Goal: Obtain resource: Obtain resource

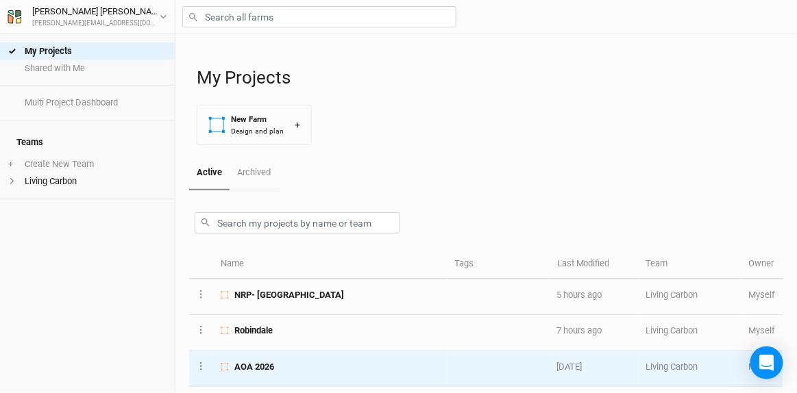
click at [269, 365] on span "AOA 2026" at bounding box center [254, 367] width 40 height 12
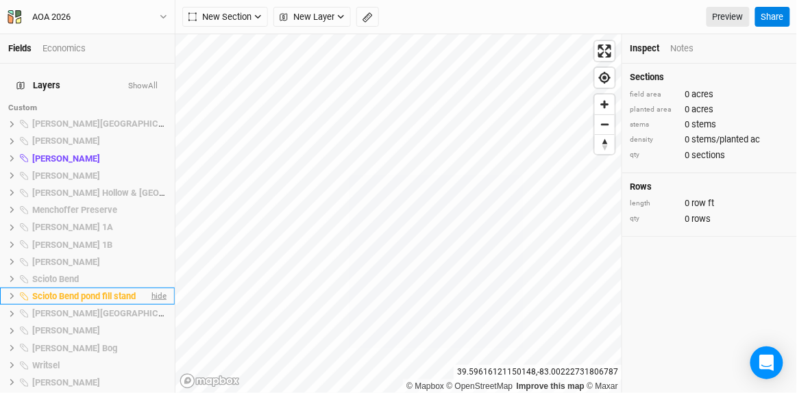
click at [154, 288] on span "hide" at bounding box center [158, 296] width 18 height 17
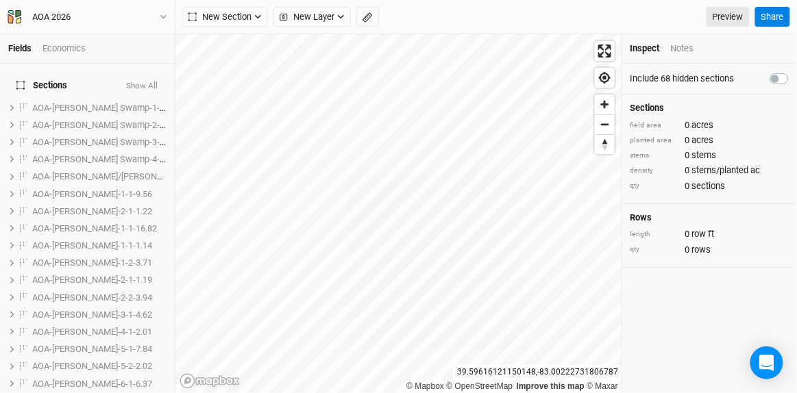
click at [142, 82] on button "Show All" at bounding box center [141, 87] width 33 height 10
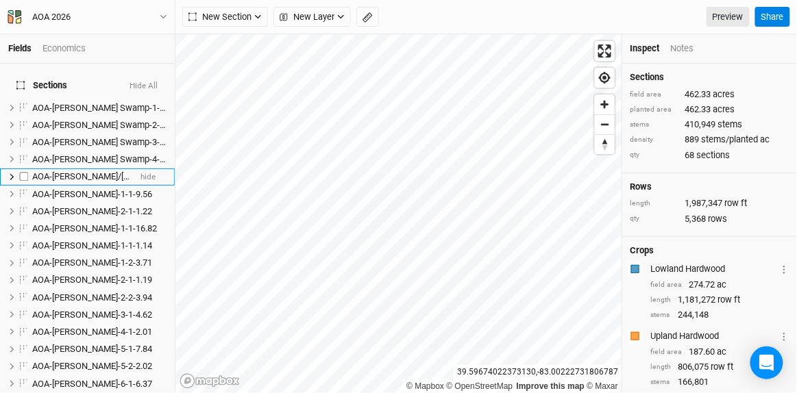
click at [79, 171] on span "AOA-[PERSON_NAME]/[PERSON_NAME]-1-1-18.70" at bounding box center [129, 176] width 194 height 10
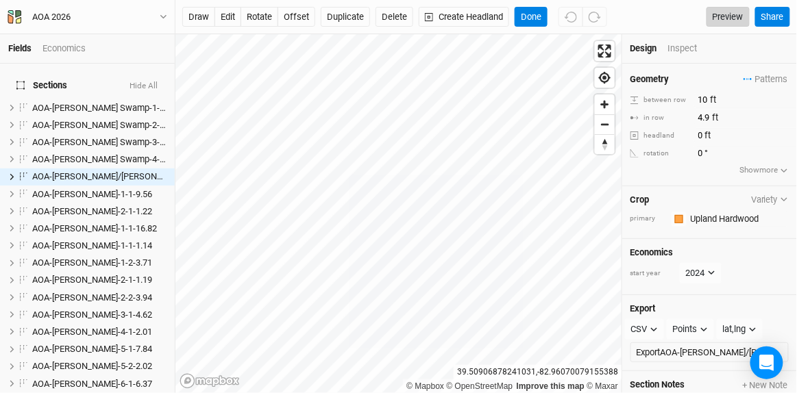
click at [730, 18] on link "Preview" at bounding box center [727, 17] width 43 height 21
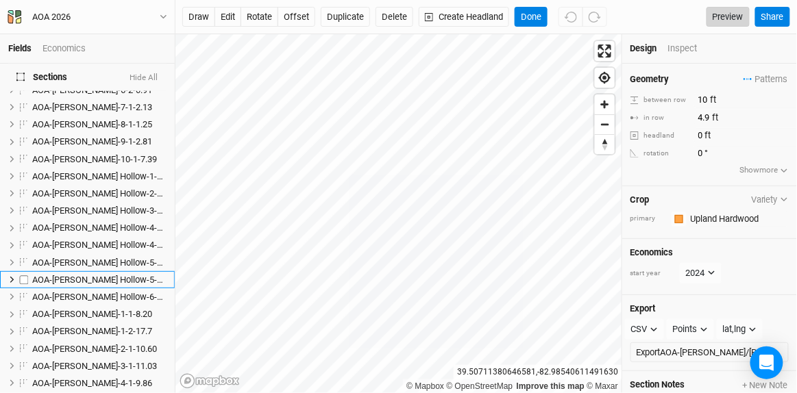
scroll to position [312, 0]
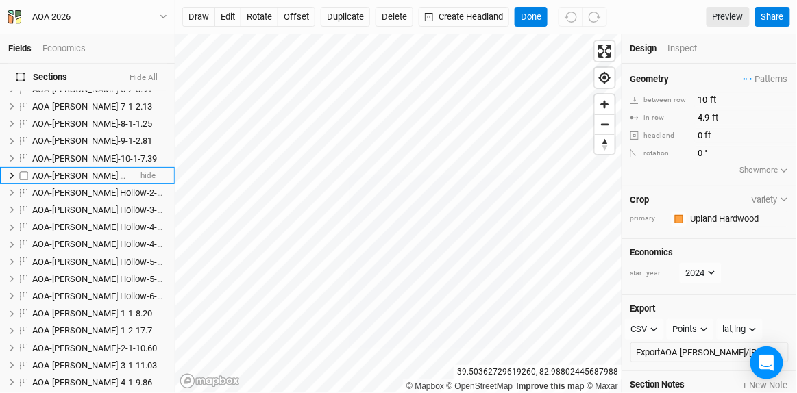
click at [73, 171] on span "AOA-[PERSON_NAME] Hollow-1-1-2.43" at bounding box center [106, 176] width 149 height 10
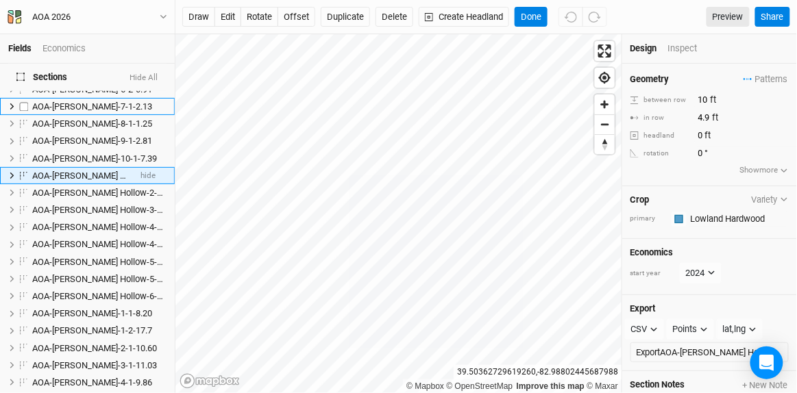
scroll to position [250, 0]
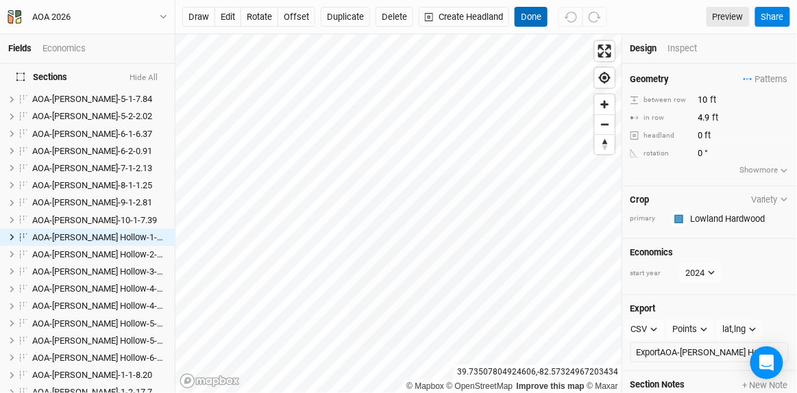
click at [533, 16] on button "Done" at bounding box center [530, 17] width 33 height 21
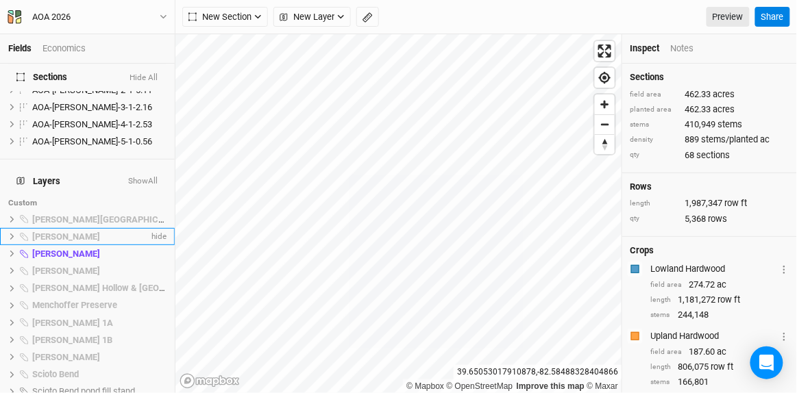
scroll to position [1122, 0]
click at [149, 177] on button "Show All" at bounding box center [142, 182] width 31 height 10
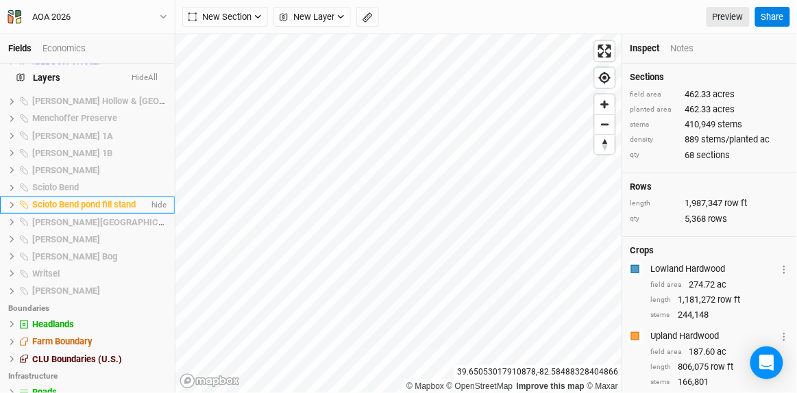
scroll to position [1060, 0]
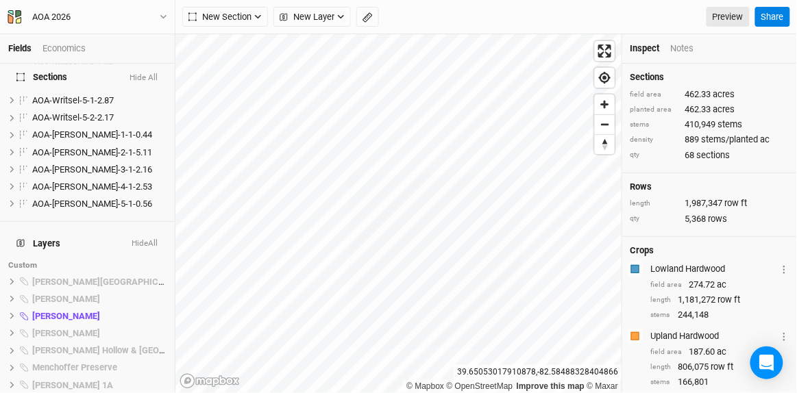
click at [140, 239] on button "Hide All" at bounding box center [144, 244] width 27 height 10
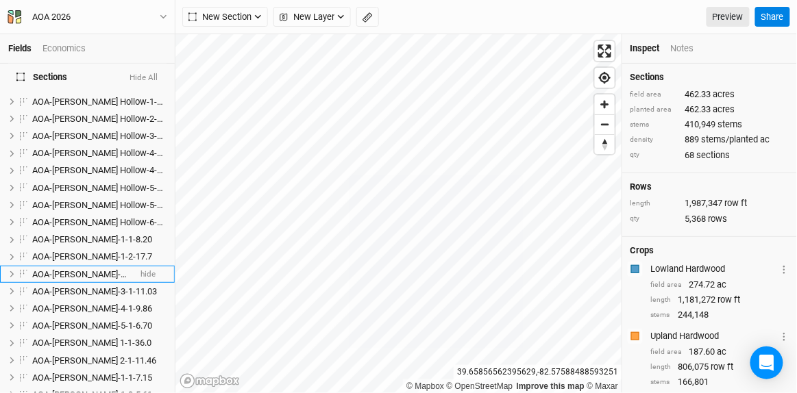
scroll to position [374, 0]
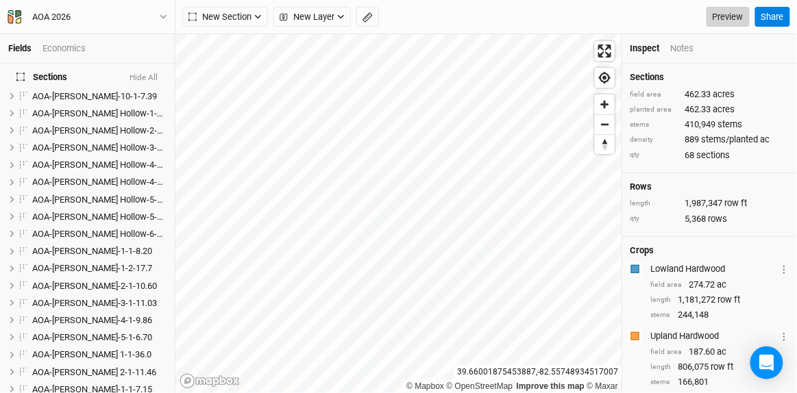
click at [737, 13] on link "Preview" at bounding box center [727, 17] width 43 height 21
click at [62, 246] on span "AOA-[PERSON_NAME]-1-1-8.20" at bounding box center [92, 251] width 120 height 10
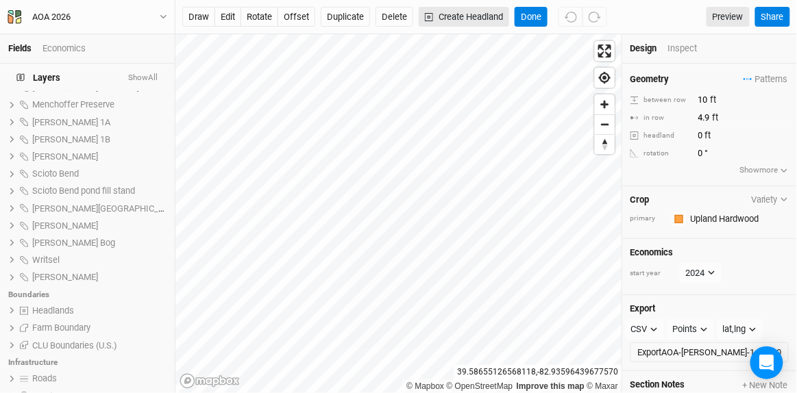
scroll to position [1323, 0]
click at [531, 13] on button "Done" at bounding box center [530, 17] width 33 height 21
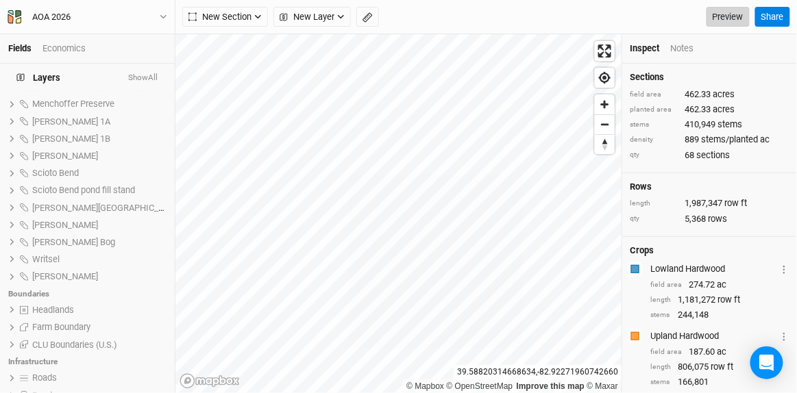
click at [730, 12] on link "Preview" at bounding box center [727, 17] width 43 height 21
click at [146, 78] on button "Show All" at bounding box center [142, 78] width 31 height 10
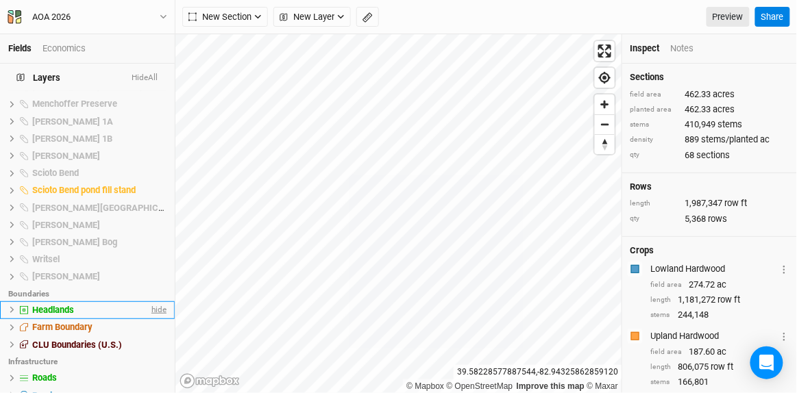
click at [151, 301] on span "hide" at bounding box center [158, 309] width 18 height 17
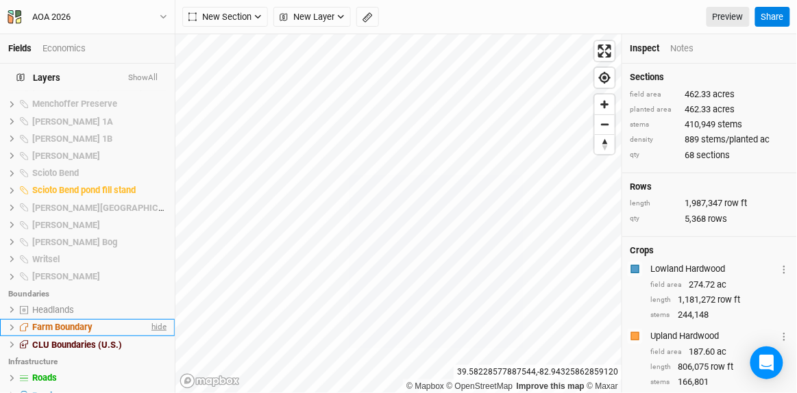
click at [150, 319] on span "hide" at bounding box center [158, 327] width 18 height 17
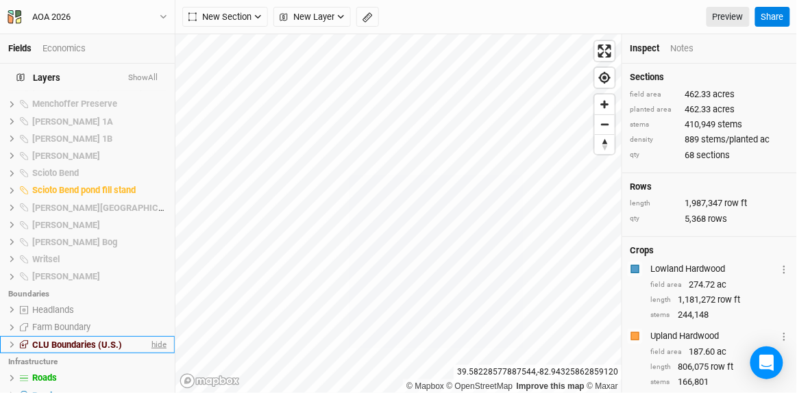
click at [149, 336] on span "hide" at bounding box center [158, 344] width 18 height 17
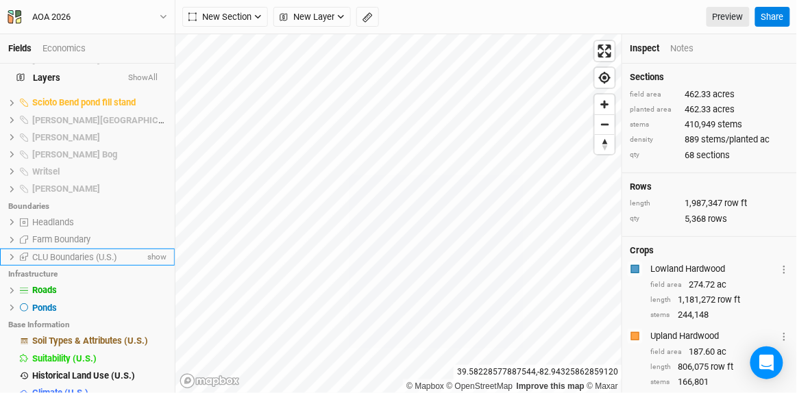
scroll to position [1427, 0]
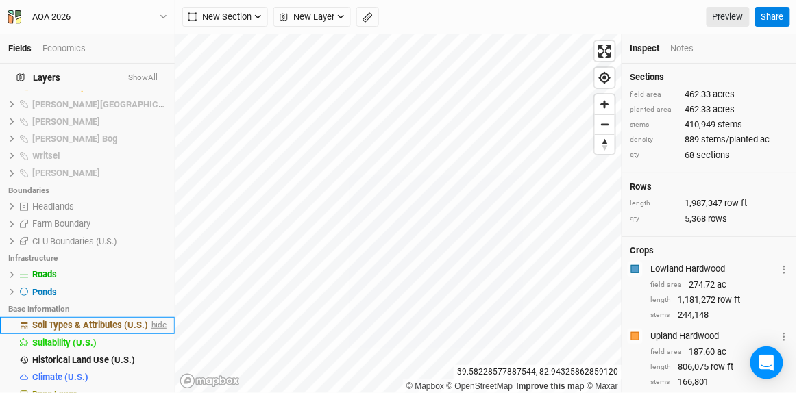
click at [153, 317] on span "hide" at bounding box center [158, 325] width 18 height 17
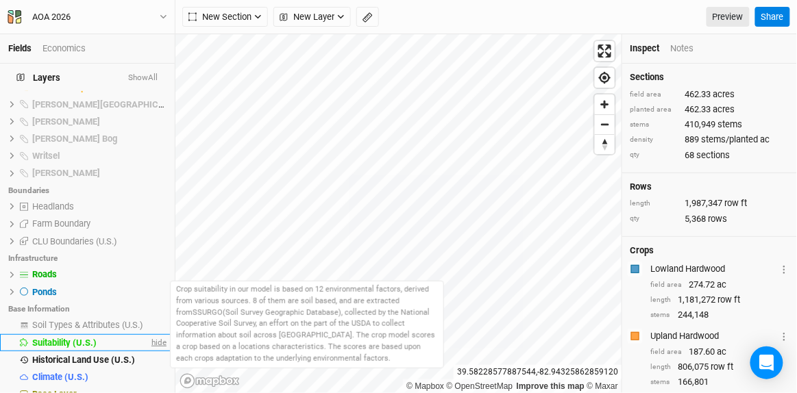
click at [151, 334] on span "hide" at bounding box center [158, 342] width 18 height 17
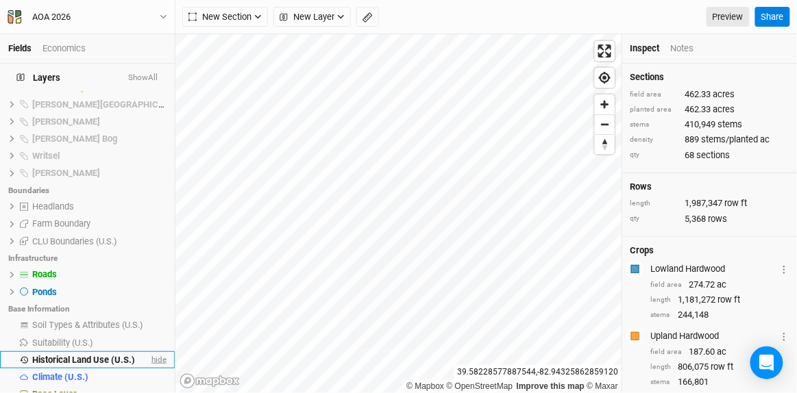
click at [150, 351] on span "hide" at bounding box center [158, 359] width 18 height 17
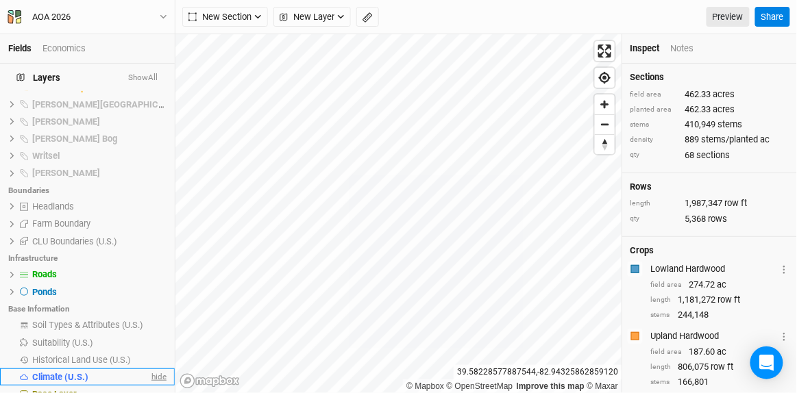
click at [151, 369] on span "hide" at bounding box center [158, 377] width 18 height 17
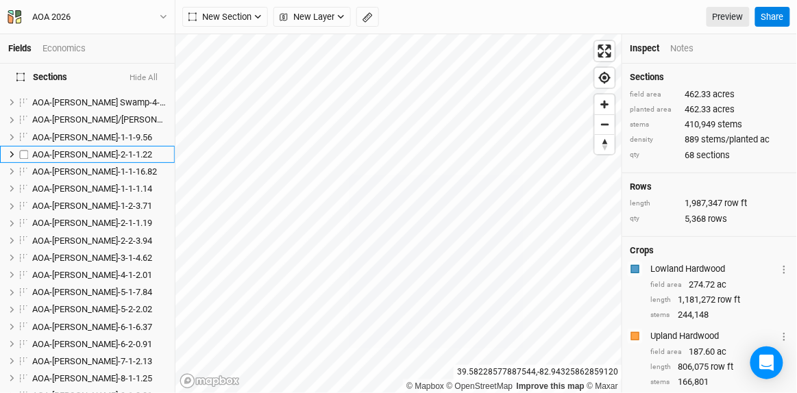
scroll to position [0, 0]
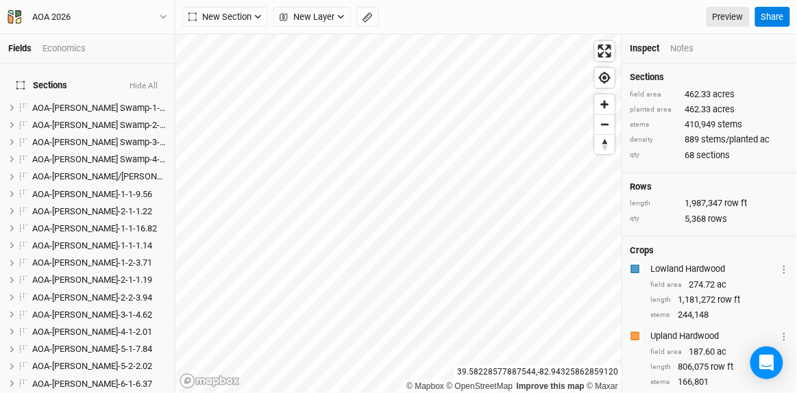
click at [142, 82] on button "Hide All" at bounding box center [143, 87] width 29 height 10
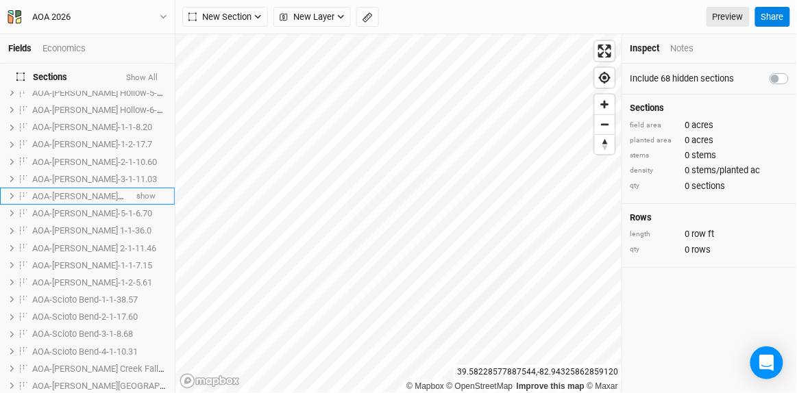
scroll to position [499, 0]
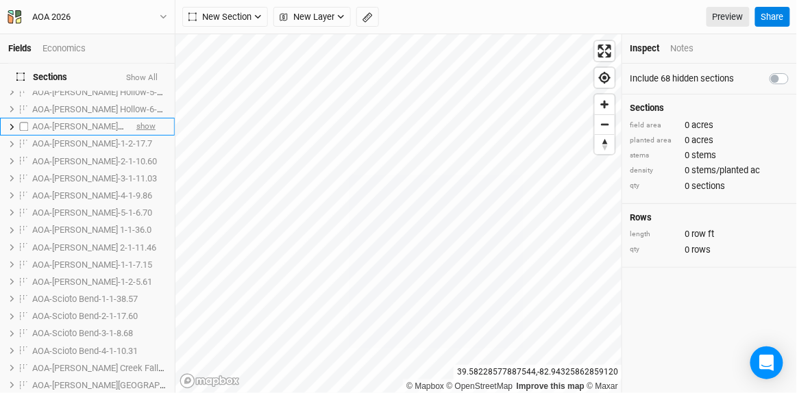
click at [140, 119] on span "show" at bounding box center [145, 127] width 19 height 17
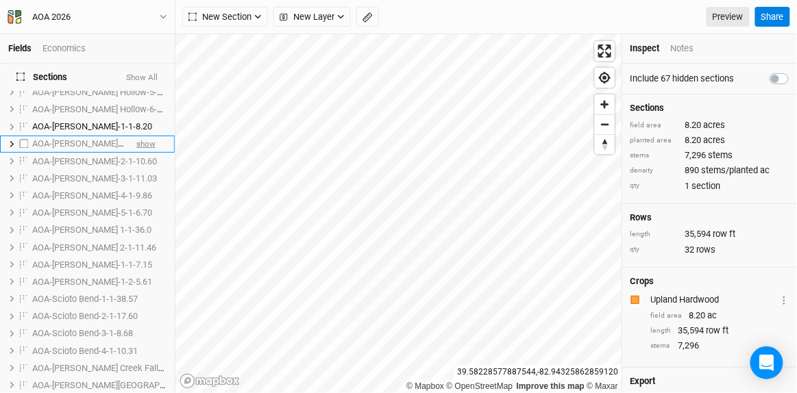
click at [139, 136] on span "show" at bounding box center [145, 144] width 19 height 17
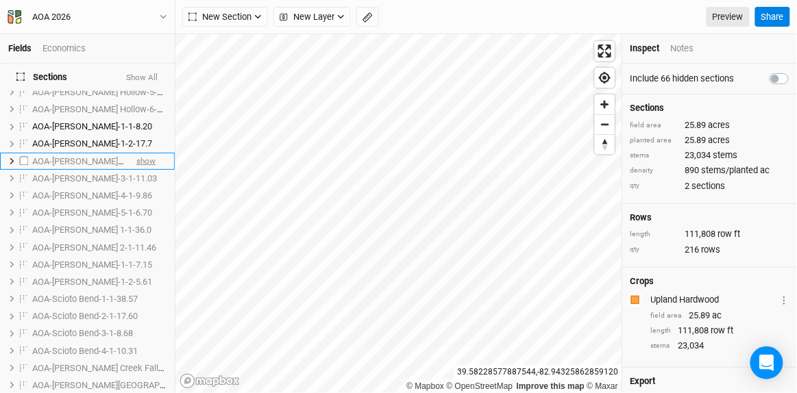
click at [140, 153] on span "show" at bounding box center [145, 161] width 19 height 17
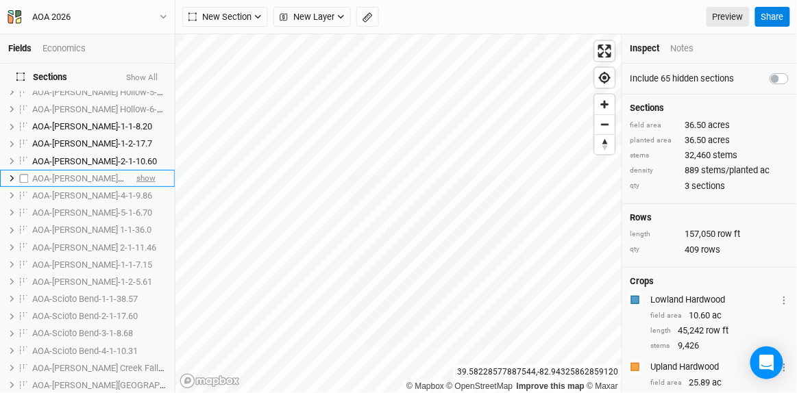
click at [138, 170] on span "show" at bounding box center [145, 178] width 19 height 17
click at [138, 187] on span "show" at bounding box center [145, 195] width 19 height 17
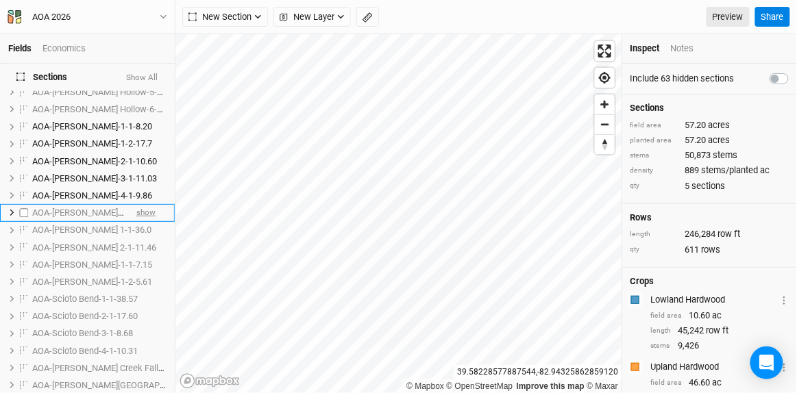
click at [138, 205] on span "show" at bounding box center [145, 213] width 19 height 17
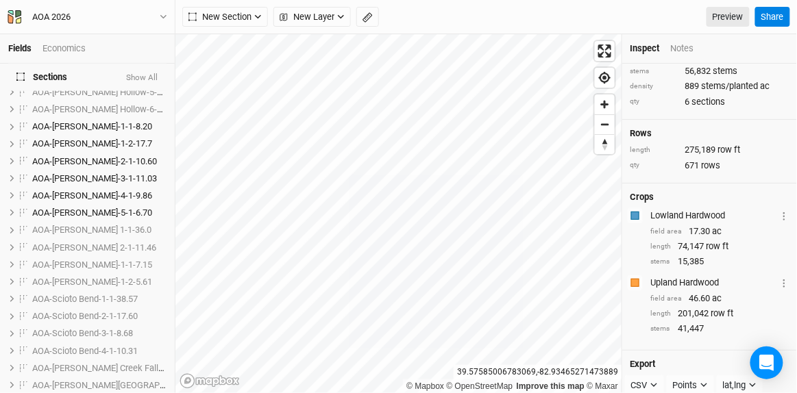
scroll to position [124, 0]
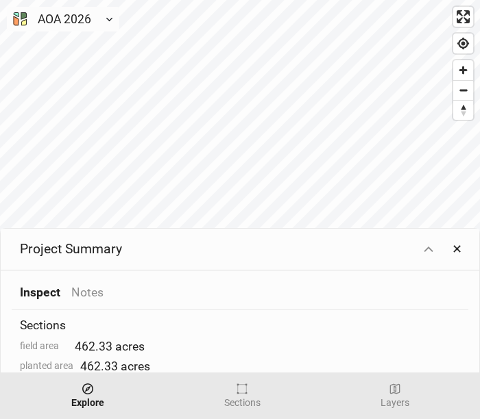
click at [456, 245] on button "✕" at bounding box center [456, 249] width 23 height 25
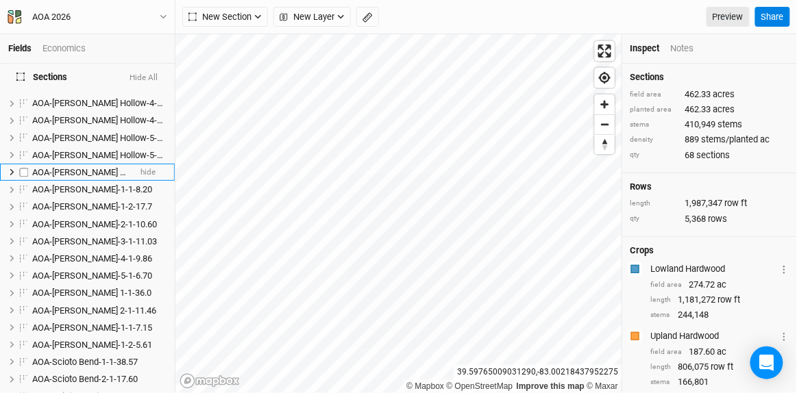
scroll to position [436, 0]
click at [75, 184] on span "AOA-[PERSON_NAME]-1-1-8.20" at bounding box center [92, 189] width 120 height 10
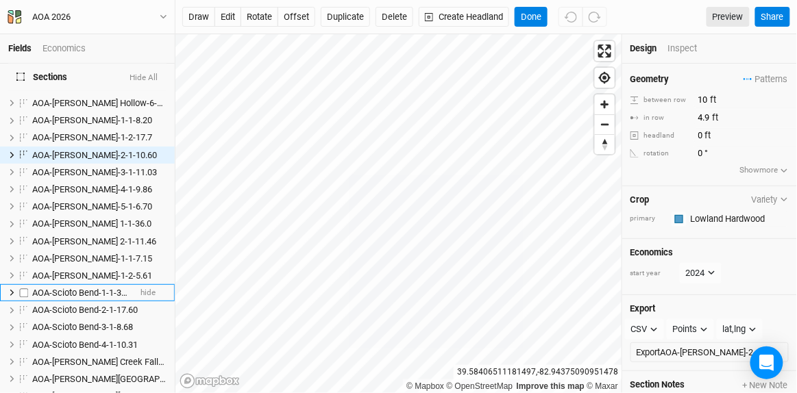
scroll to position [547, 0]
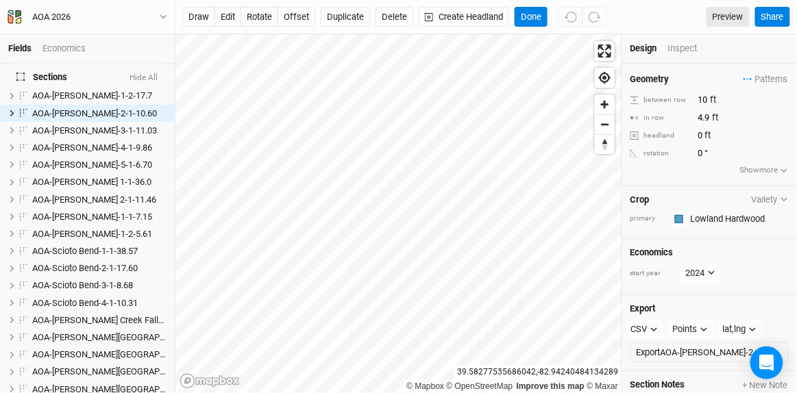
click at [143, 74] on button "Hide All" at bounding box center [143, 78] width 29 height 10
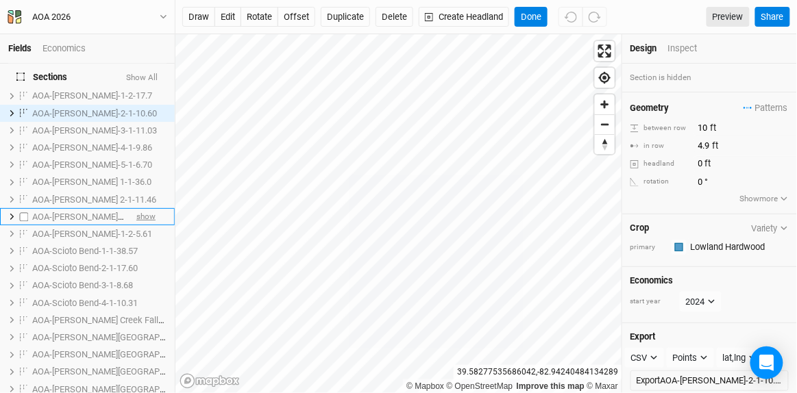
click at [136, 208] on span "show" at bounding box center [145, 216] width 19 height 17
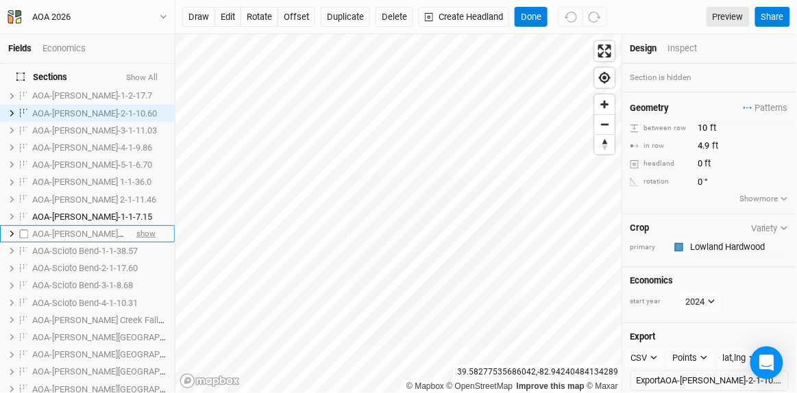
click at [140, 225] on span "show" at bounding box center [145, 233] width 19 height 17
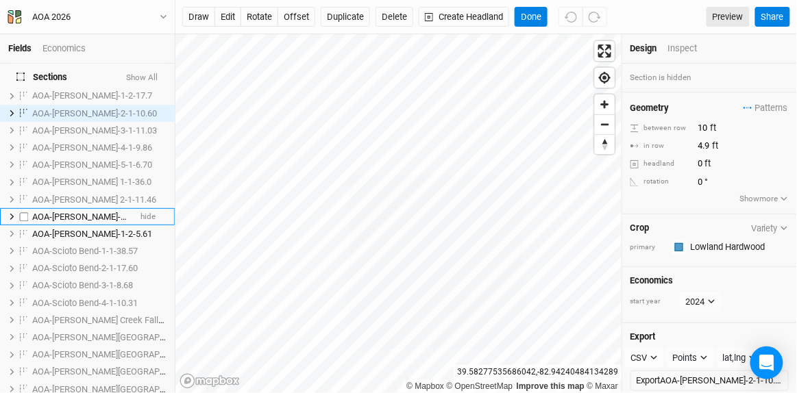
click at [106, 212] on span "AOA-[PERSON_NAME]-1-1-7.15" at bounding box center [92, 217] width 120 height 10
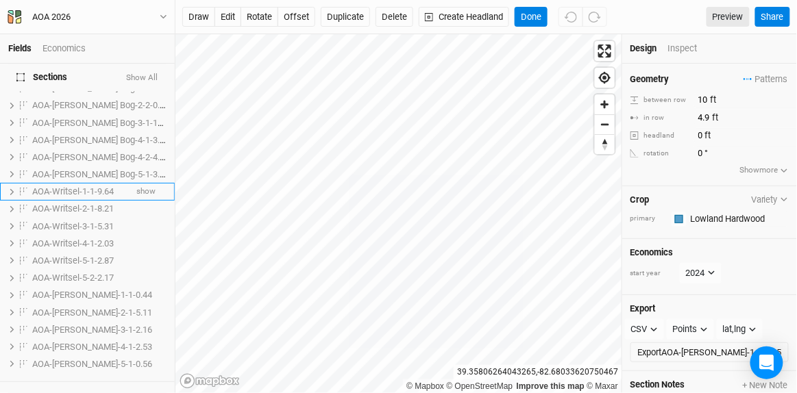
scroll to position [1210, 0]
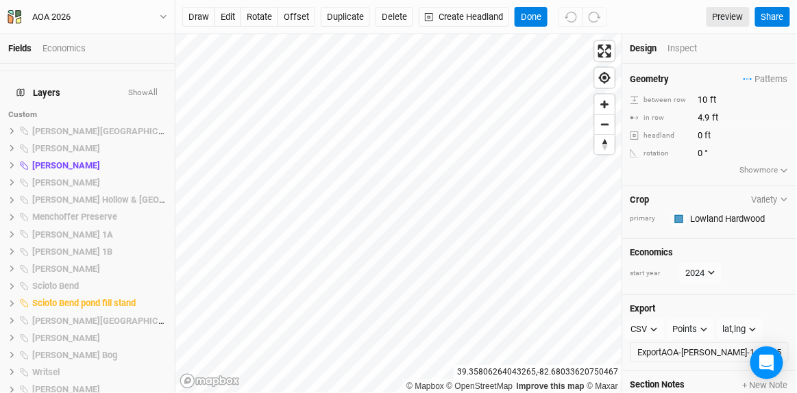
click at [140, 88] on button "Show All" at bounding box center [142, 93] width 31 height 10
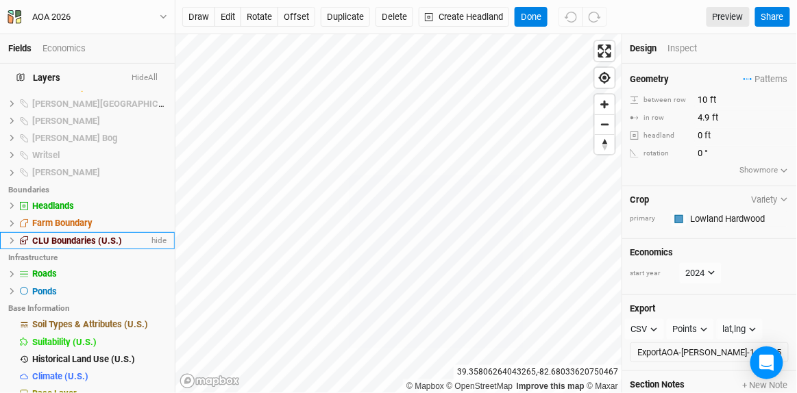
scroll to position [1427, 0]
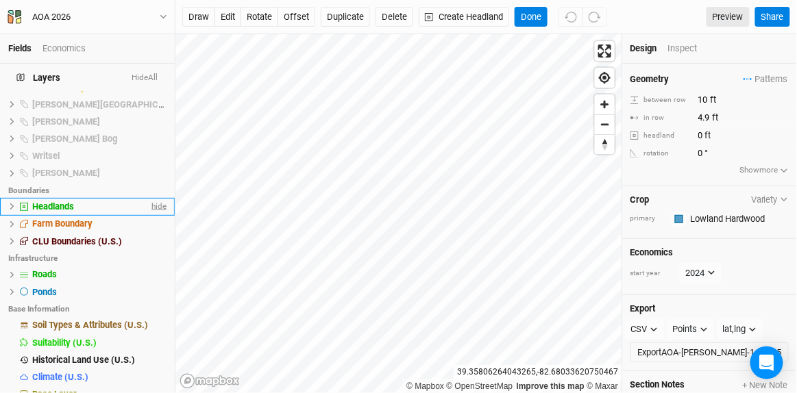
click at [150, 198] on span "hide" at bounding box center [158, 206] width 18 height 17
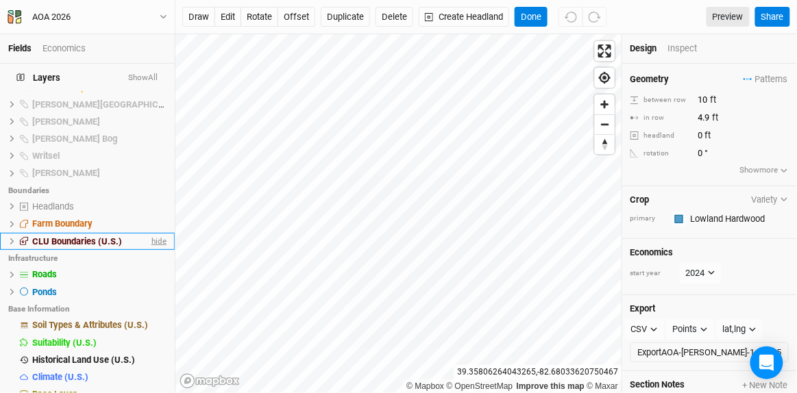
click at [149, 233] on span "hide" at bounding box center [158, 241] width 18 height 17
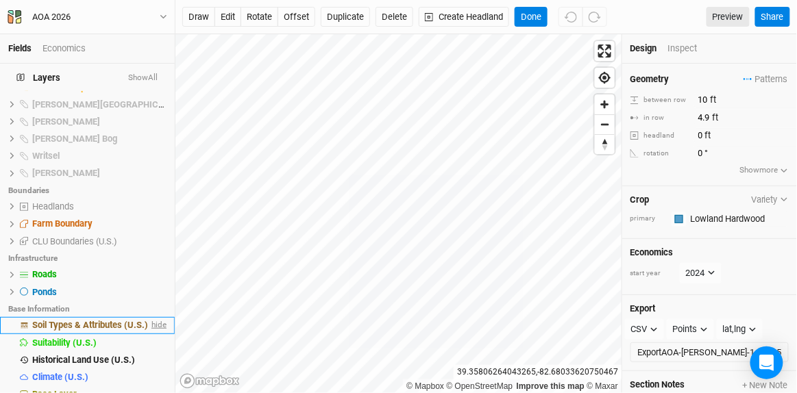
click at [153, 317] on span "hide" at bounding box center [158, 325] width 18 height 17
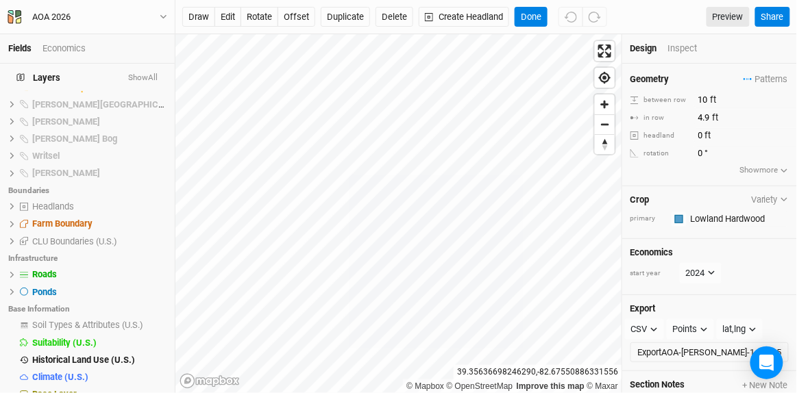
click at [146, 77] on button "Show All" at bounding box center [142, 78] width 31 height 10
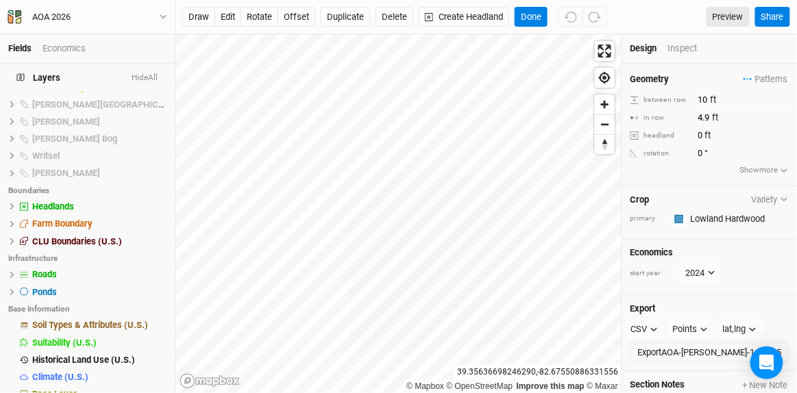
click at [146, 77] on button "Hide All" at bounding box center [144, 78] width 27 height 10
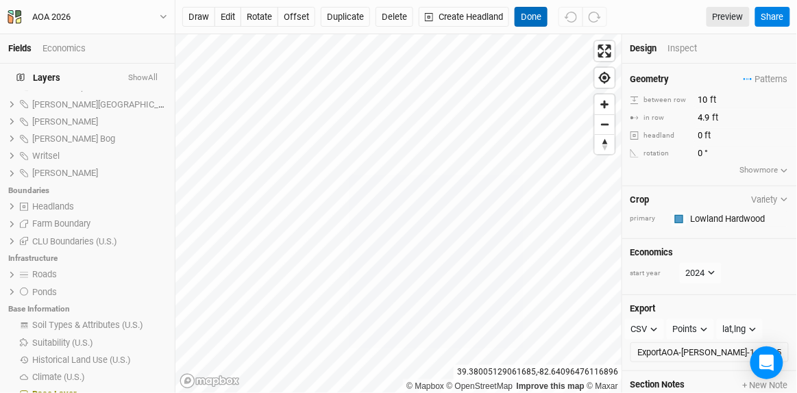
click at [527, 14] on button "Done" at bounding box center [530, 17] width 33 height 21
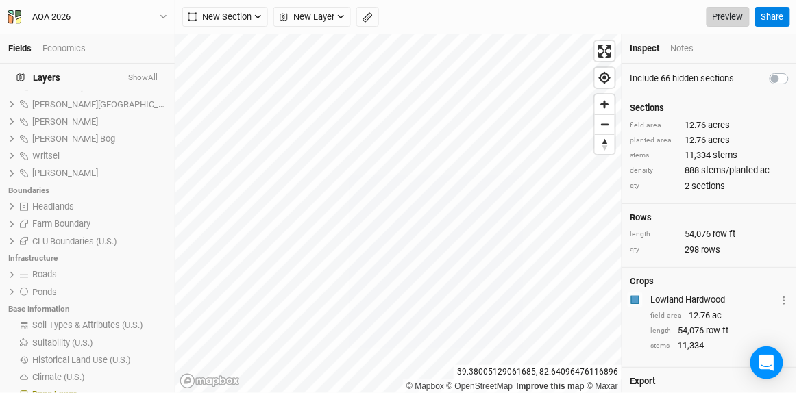
click at [723, 12] on link "Preview" at bounding box center [727, 17] width 43 height 21
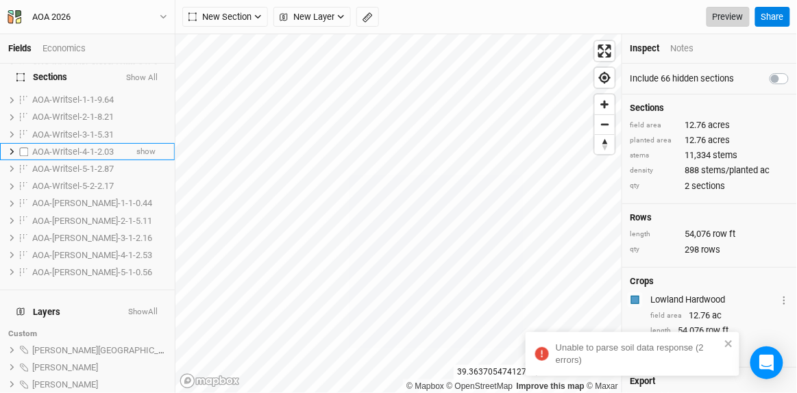
scroll to position [555, 0]
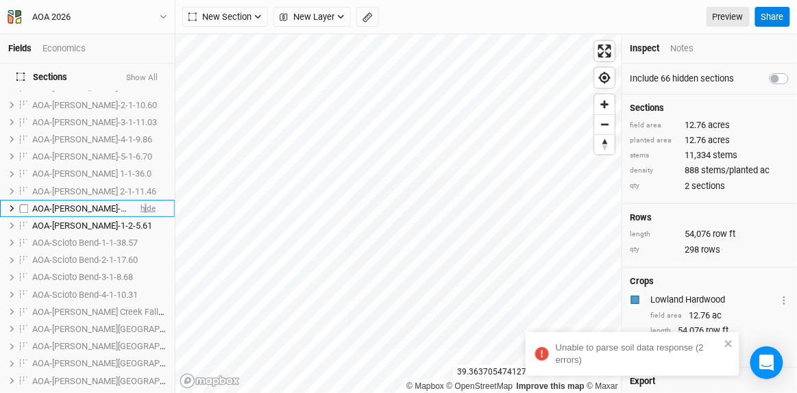
click at [140, 200] on span "hide" at bounding box center [147, 208] width 15 height 17
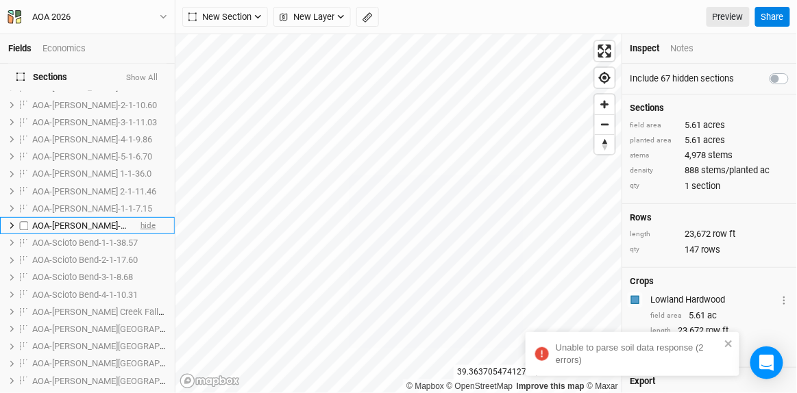
click at [140, 217] on span "hide" at bounding box center [147, 225] width 15 height 17
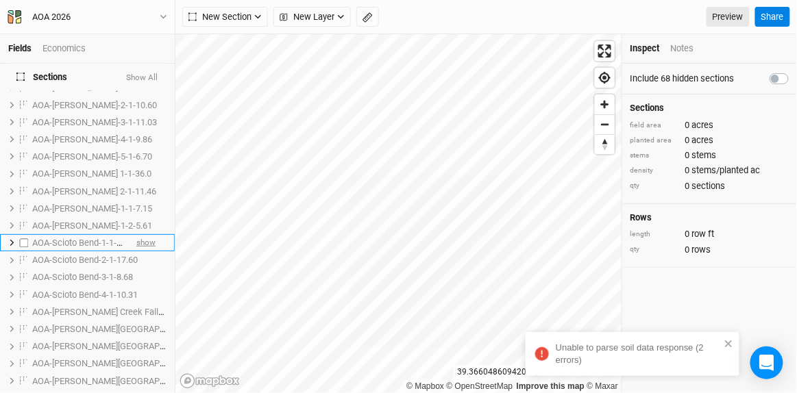
click at [136, 234] on span "show" at bounding box center [145, 242] width 19 height 17
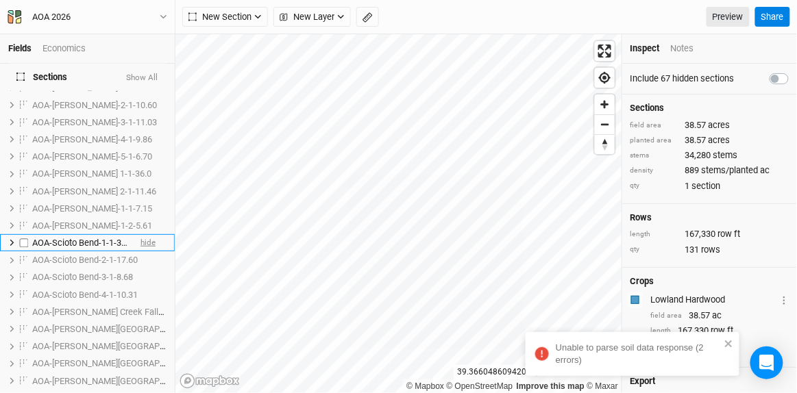
click at [142, 234] on span "hide" at bounding box center [147, 242] width 15 height 17
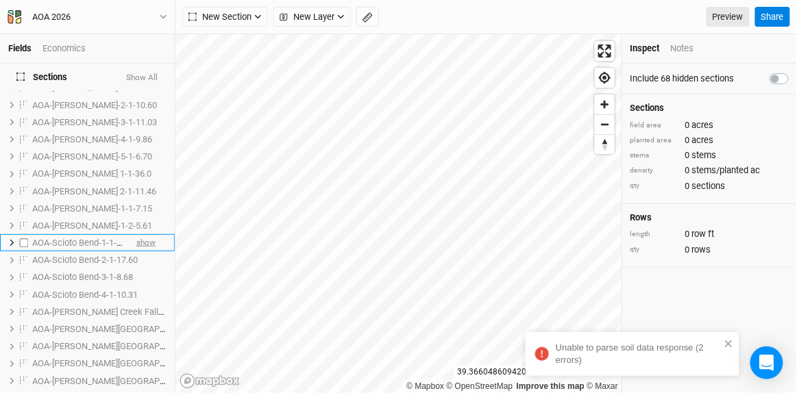
click at [136, 234] on span "show" at bounding box center [145, 242] width 19 height 17
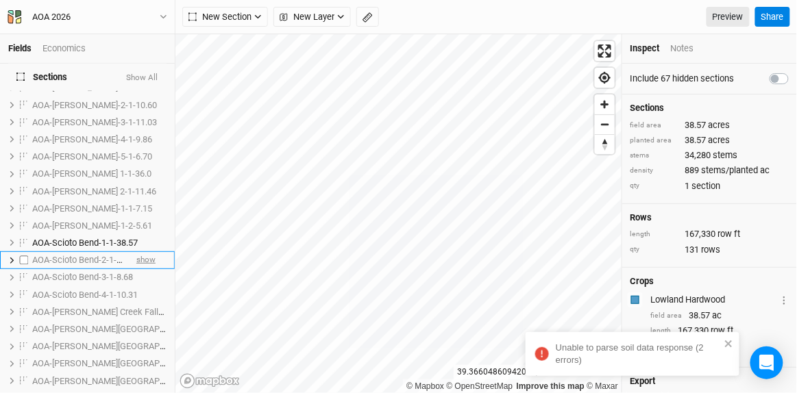
click at [136, 252] on span "show" at bounding box center [145, 260] width 19 height 17
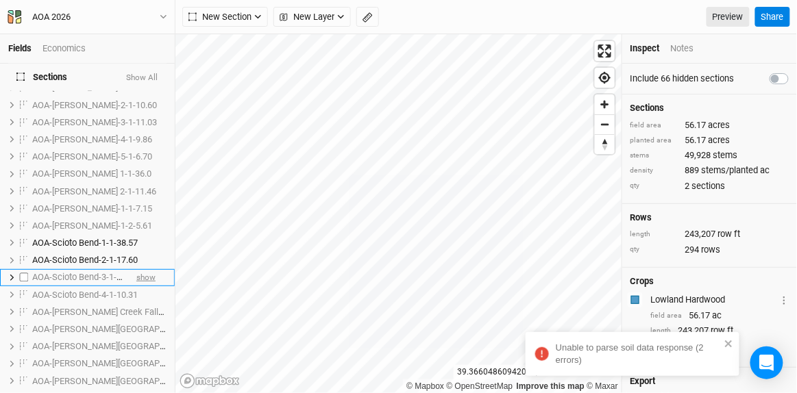
click at [136, 269] on span "show" at bounding box center [145, 277] width 19 height 17
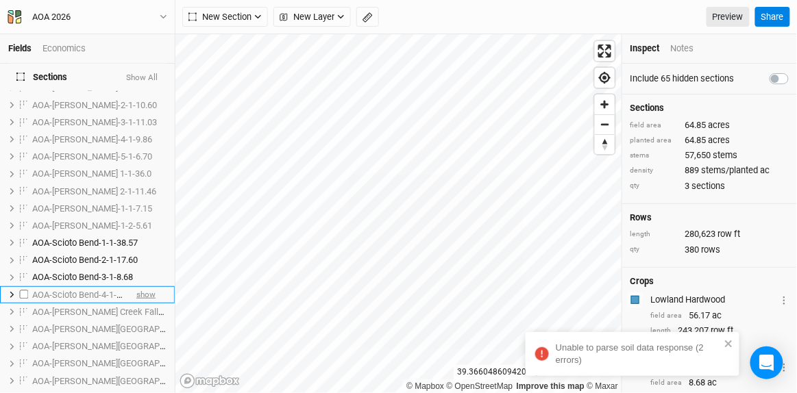
click at [136, 286] on span "show" at bounding box center [145, 294] width 19 height 17
click at [729, 338] on button "close" at bounding box center [729, 344] width 10 height 12
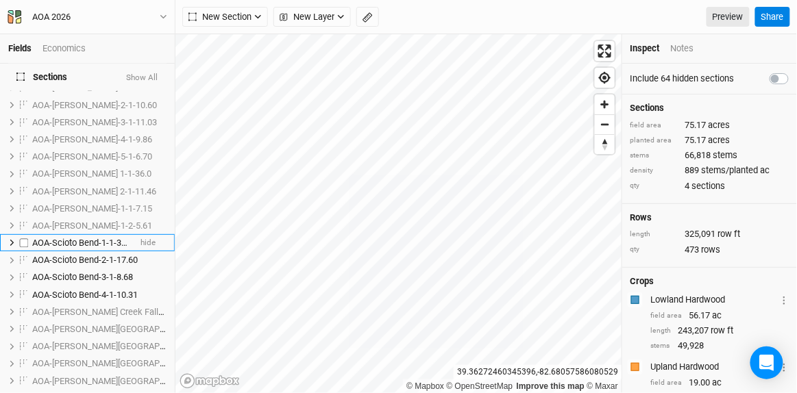
click at [105, 238] on span "AOA-Scioto Bend-1-1-38.57" at bounding box center [84, 243] width 105 height 10
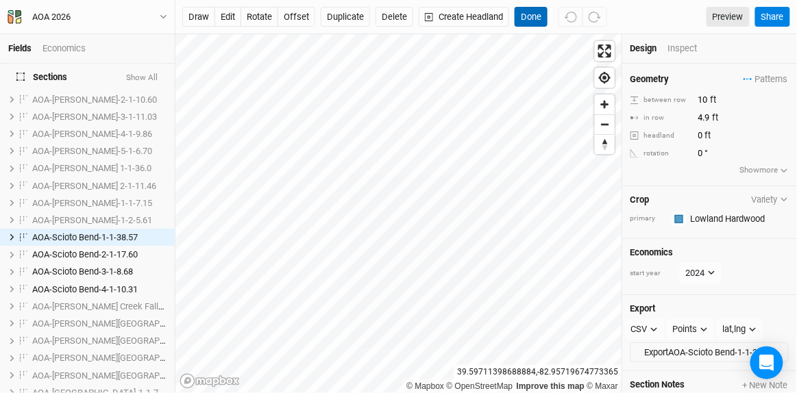
click at [524, 11] on button "Done" at bounding box center [530, 17] width 33 height 21
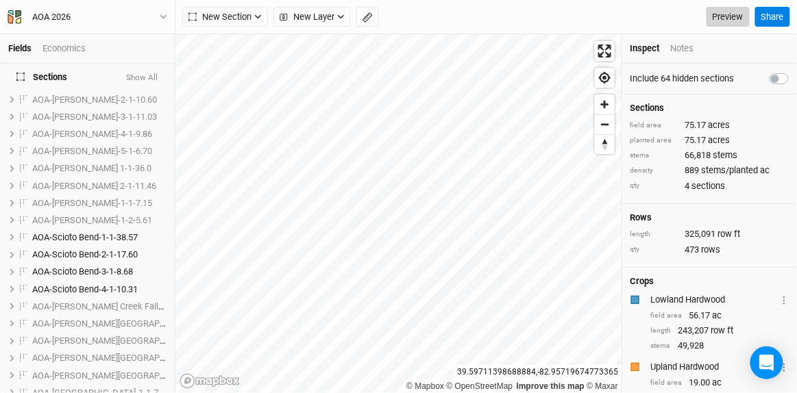
click at [727, 17] on link "Preview" at bounding box center [727, 17] width 43 height 21
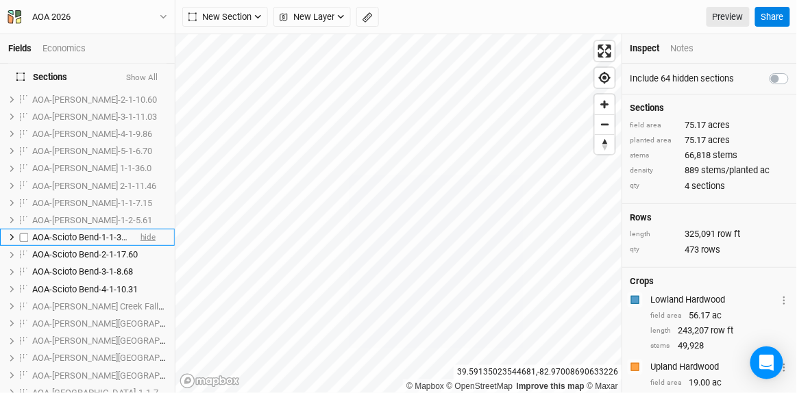
click at [141, 229] on span "hide" at bounding box center [147, 237] width 15 height 17
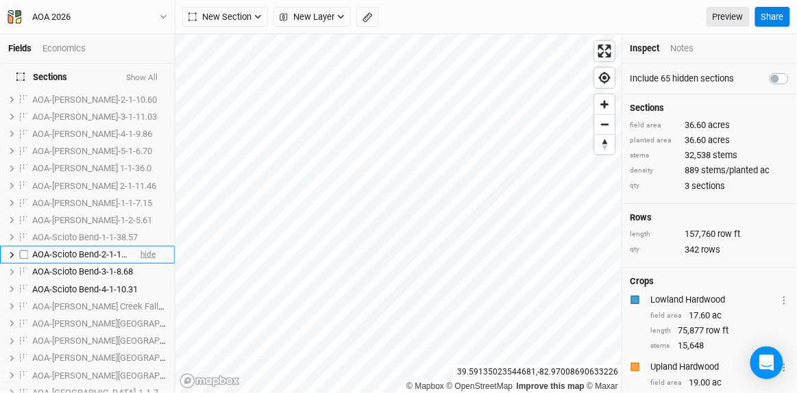
click at [140, 247] on span "hide" at bounding box center [147, 255] width 15 height 17
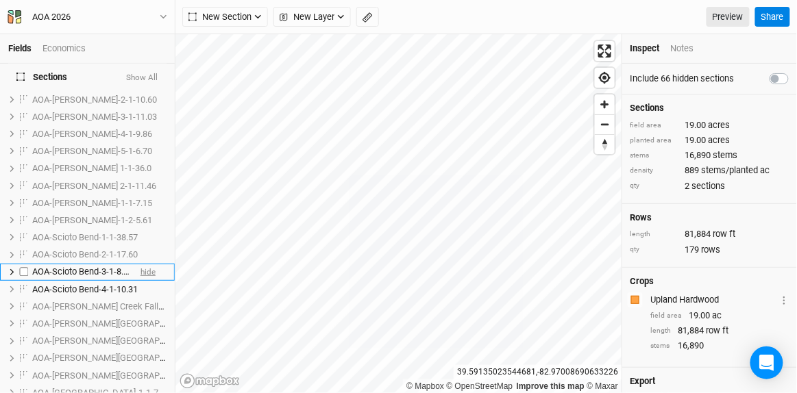
click at [140, 264] on span "hide" at bounding box center [147, 272] width 15 height 17
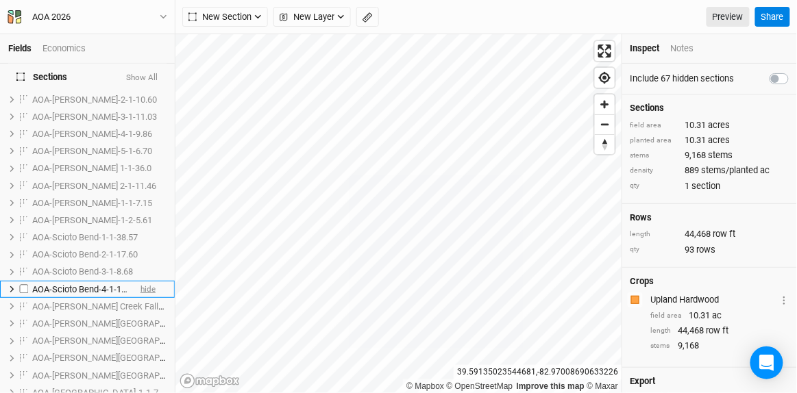
click at [142, 281] on span "hide" at bounding box center [147, 289] width 15 height 17
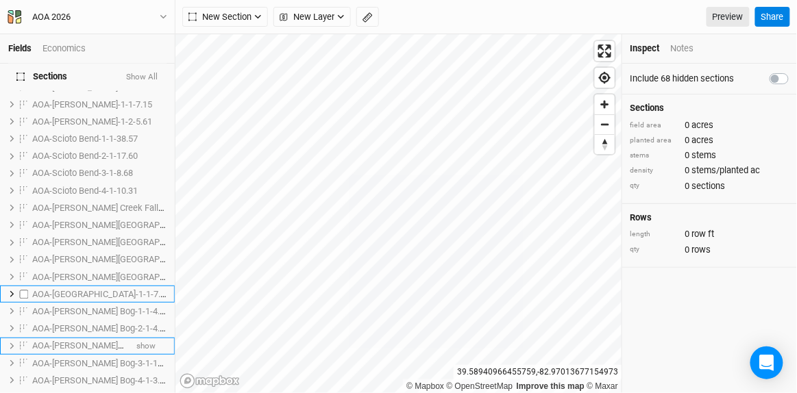
scroll to position [684, 0]
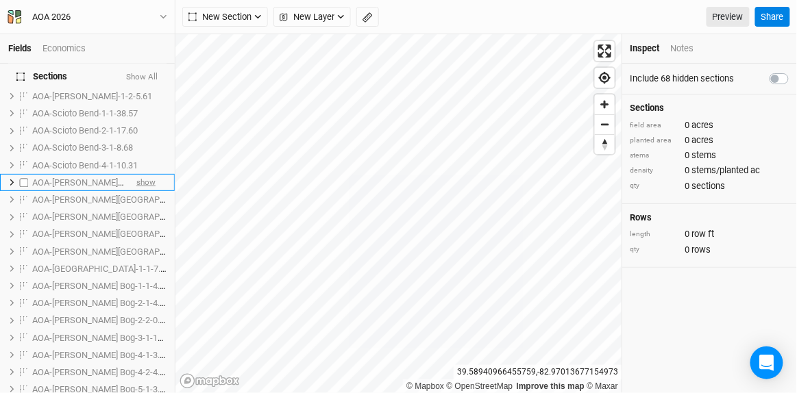
click at [145, 174] on span "show" at bounding box center [145, 182] width 19 height 17
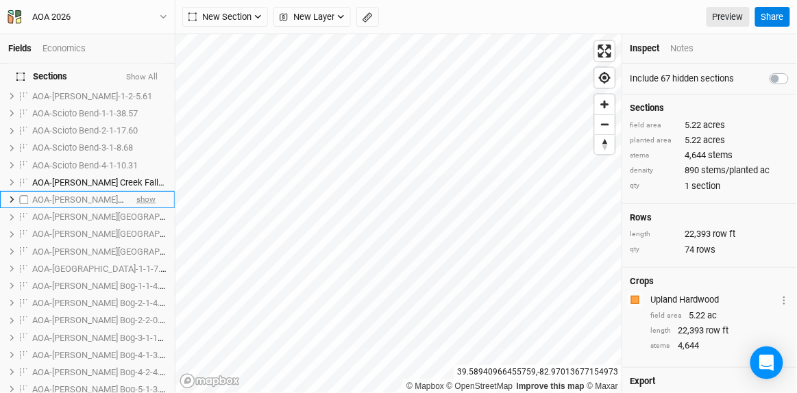
click at [142, 191] on span "show" at bounding box center [145, 199] width 19 height 17
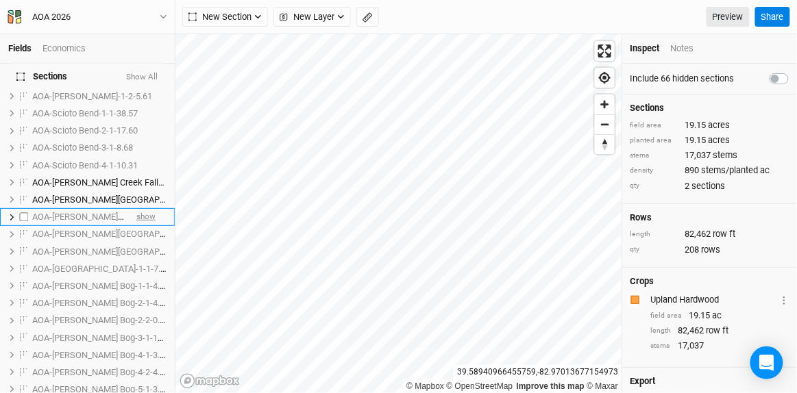
click at [143, 209] on span "show" at bounding box center [145, 217] width 19 height 17
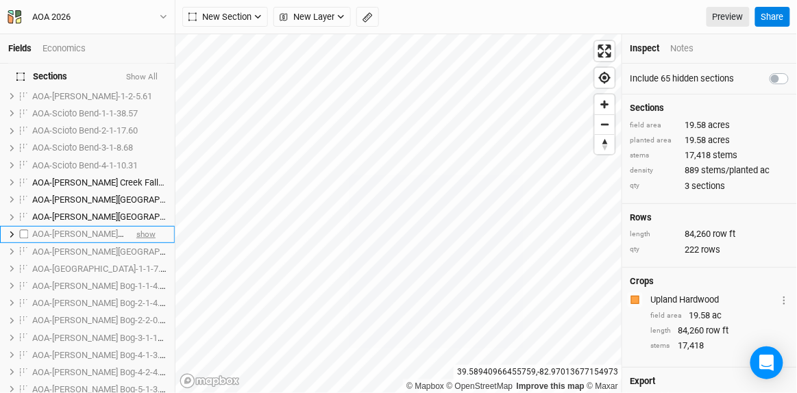
click at [141, 226] on span "show" at bounding box center [145, 234] width 19 height 17
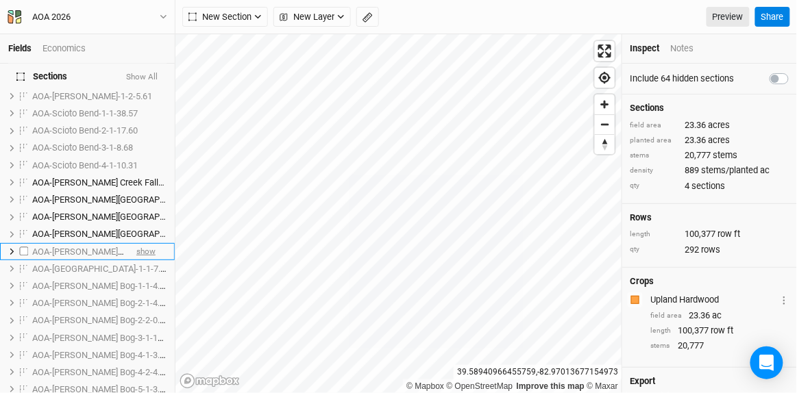
click at [140, 243] on span "show" at bounding box center [145, 251] width 19 height 17
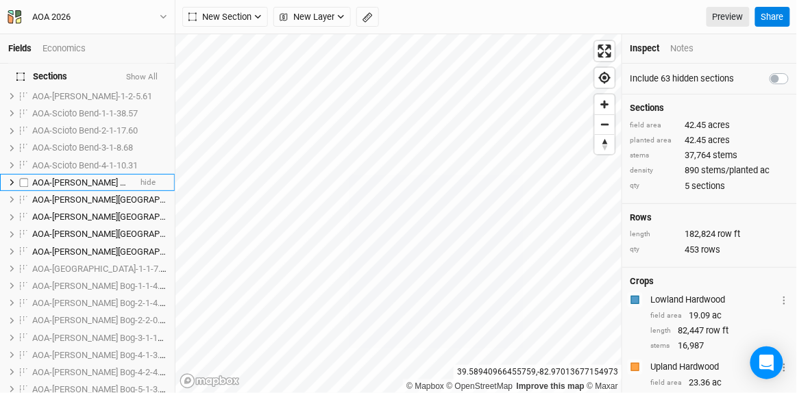
click at [95, 177] on span "AOA-[PERSON_NAME] Creek Fall-1-2-5.22" at bounding box center [112, 182] width 160 height 10
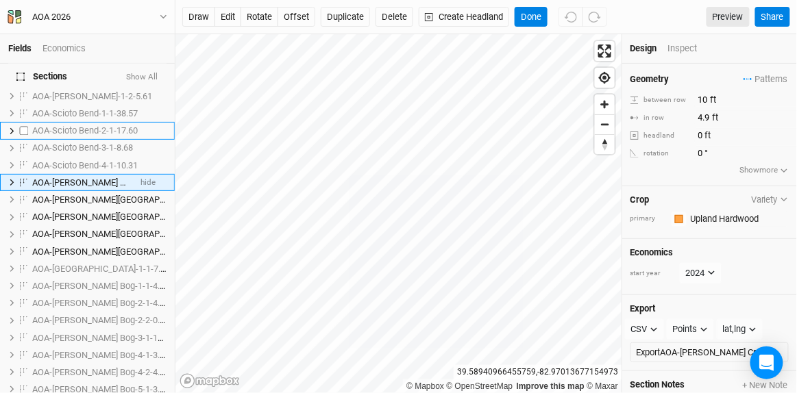
scroll to position [630, 0]
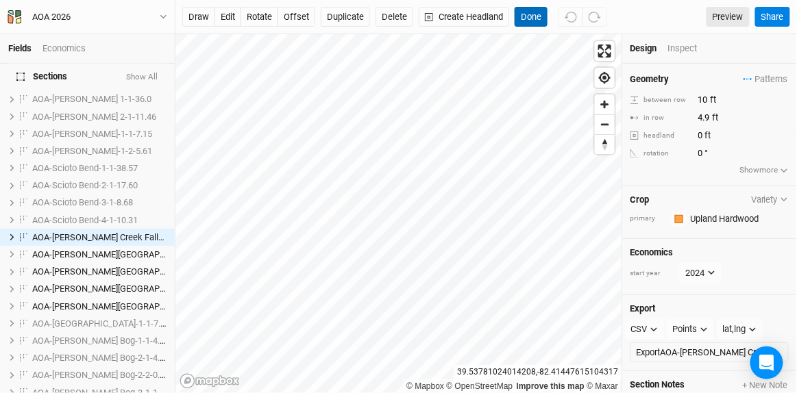
click at [532, 12] on button "Done" at bounding box center [530, 17] width 33 height 21
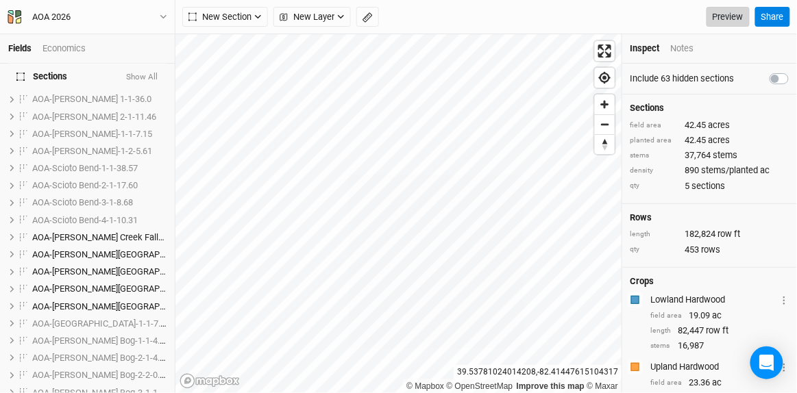
click at [723, 13] on link "Preview" at bounding box center [727, 17] width 43 height 21
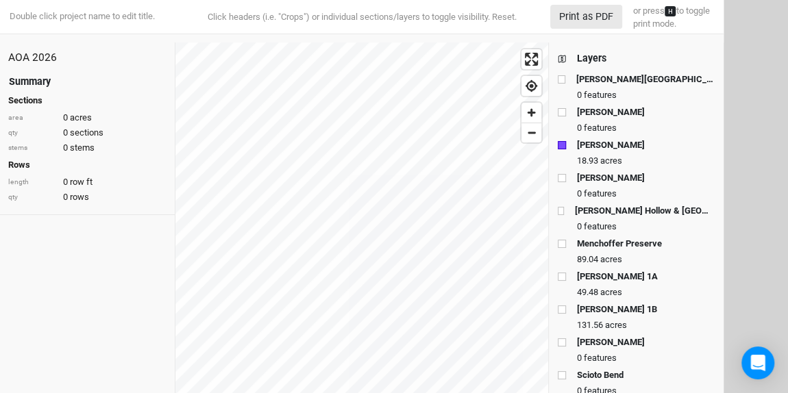
click at [591, 53] on div "Layers" at bounding box center [591, 58] width 29 height 14
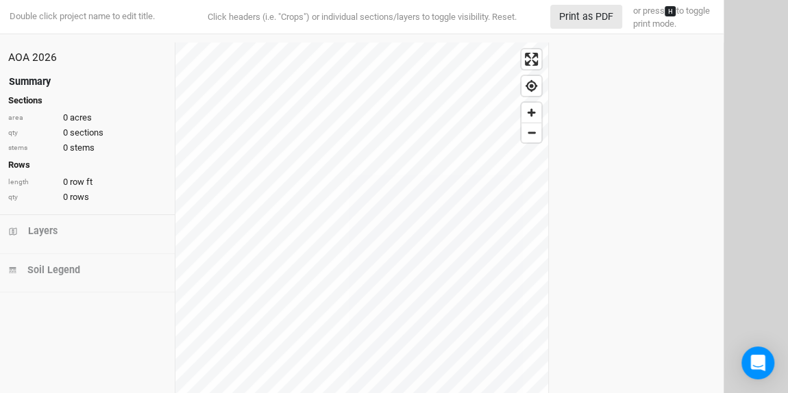
click at [18, 80] on div "Summary" at bounding box center [30, 82] width 42 height 14
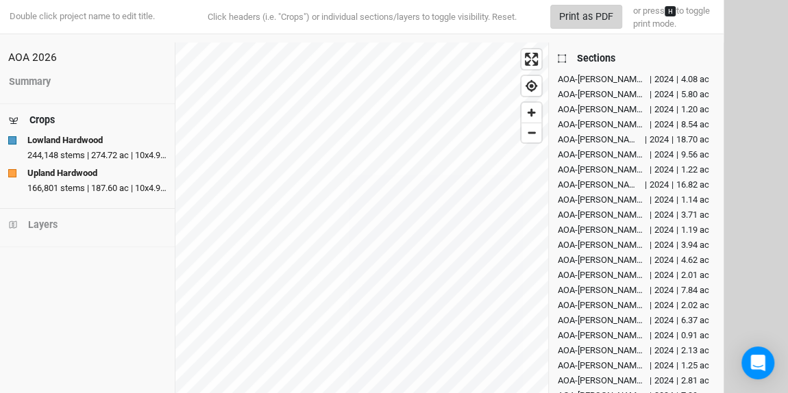
click at [580, 17] on button "Print as PDF" at bounding box center [586, 17] width 72 height 24
click at [598, 58] on div "Sections" at bounding box center [596, 58] width 38 height 14
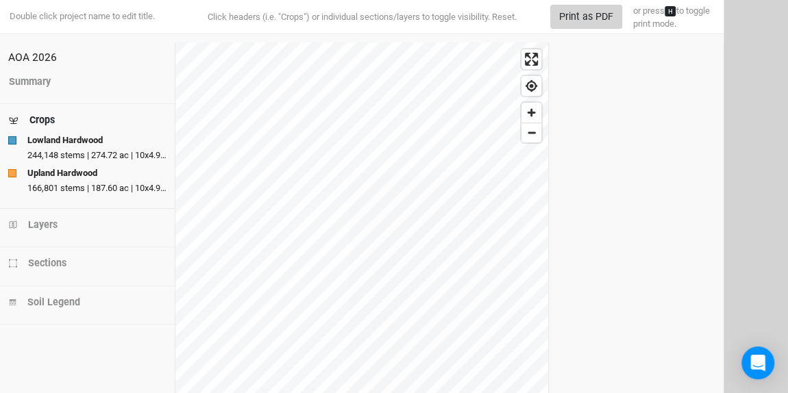
click at [593, 17] on button "Print as PDF" at bounding box center [586, 17] width 72 height 24
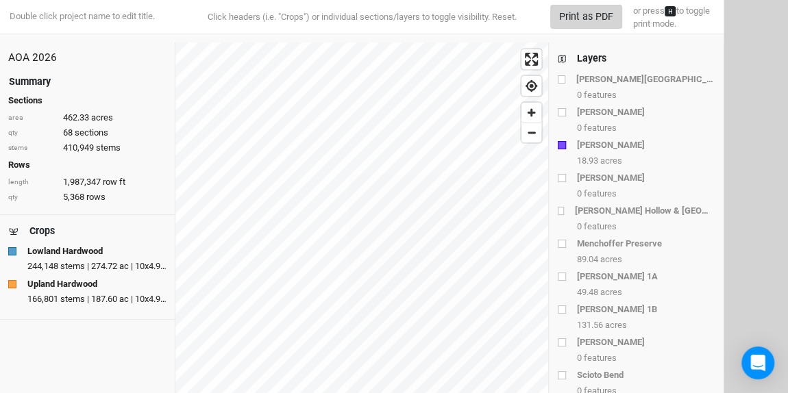
click at [592, 15] on button "Print as PDF" at bounding box center [586, 17] width 72 height 24
click at [38, 80] on div "Summary" at bounding box center [30, 82] width 42 height 14
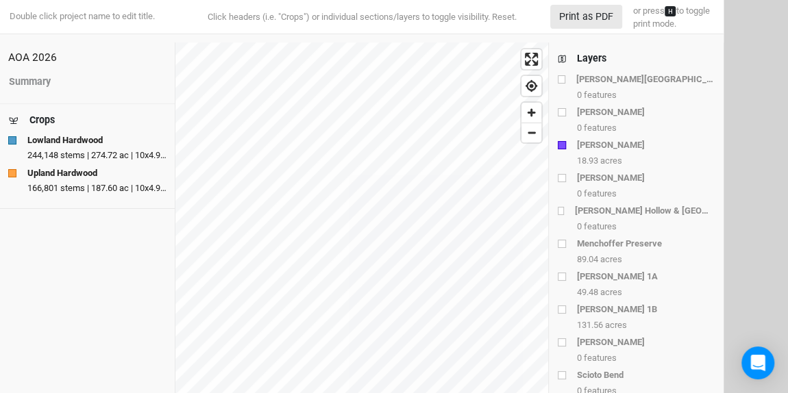
click at [584, 59] on div "Layers" at bounding box center [591, 58] width 29 height 14
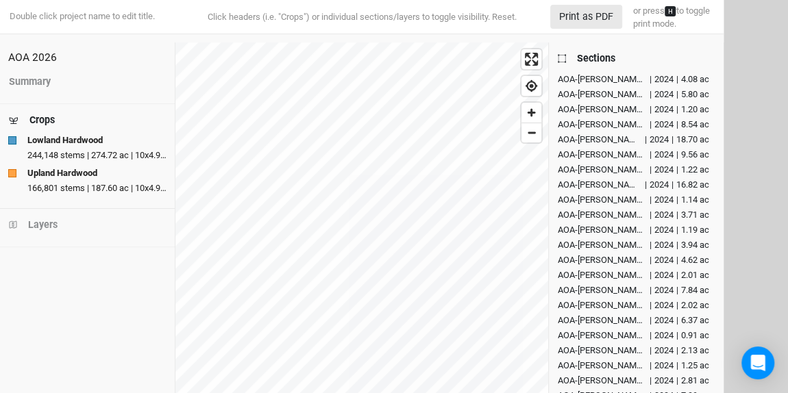
click at [584, 58] on div "Sections" at bounding box center [596, 58] width 38 height 14
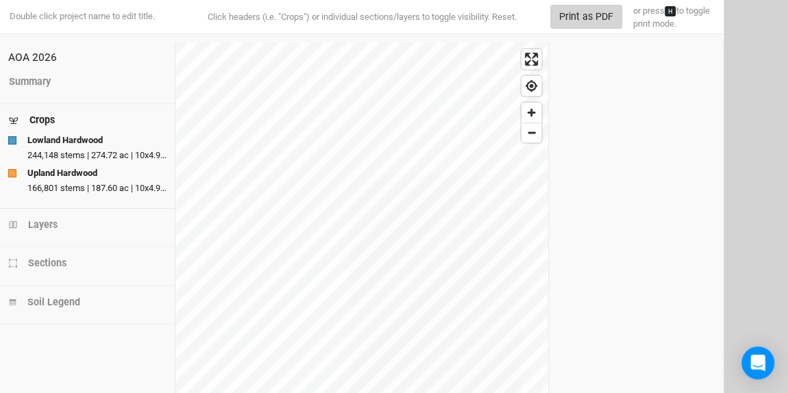
click at [575, 17] on button "Print as PDF" at bounding box center [586, 17] width 72 height 24
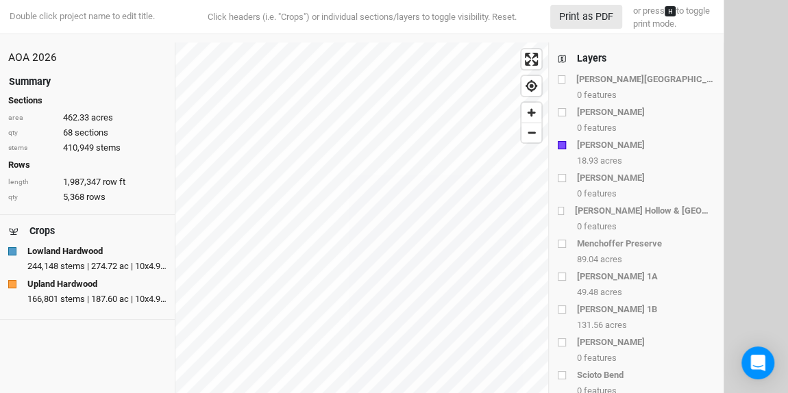
click at [31, 79] on div "Summary" at bounding box center [30, 82] width 42 height 14
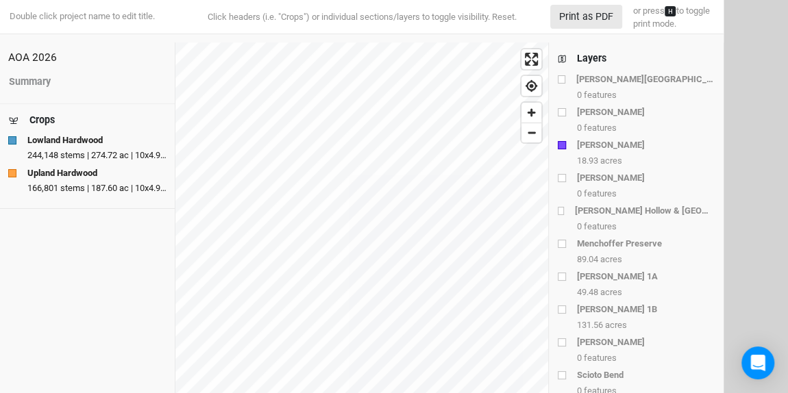
click at [597, 55] on div "Layers" at bounding box center [591, 58] width 29 height 14
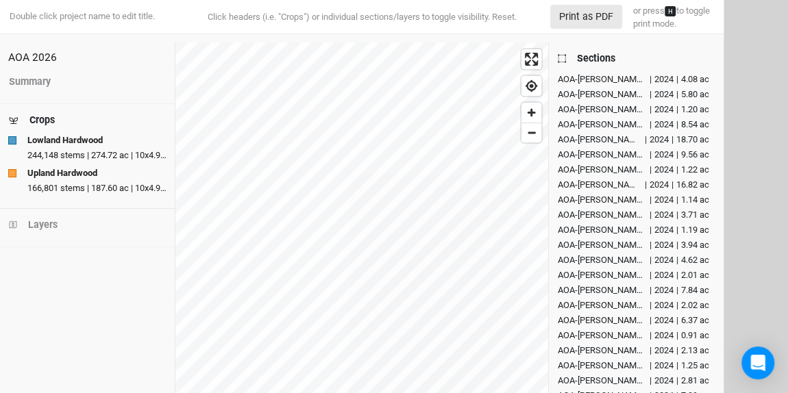
click at [597, 55] on div "Sections" at bounding box center [596, 58] width 38 height 14
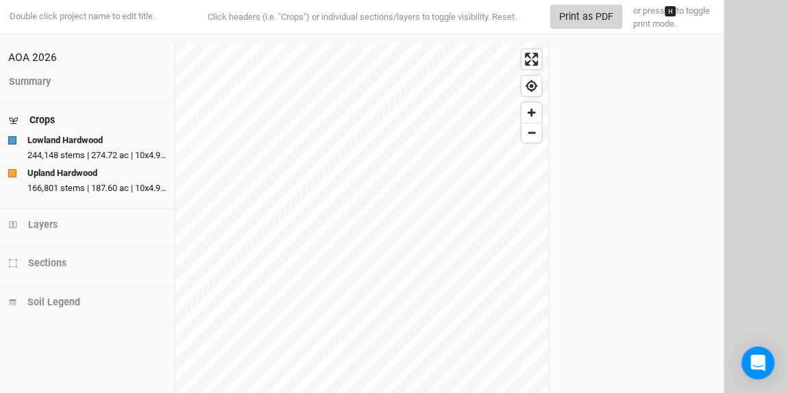
click at [595, 12] on button "Print as PDF" at bounding box center [586, 17] width 72 height 24
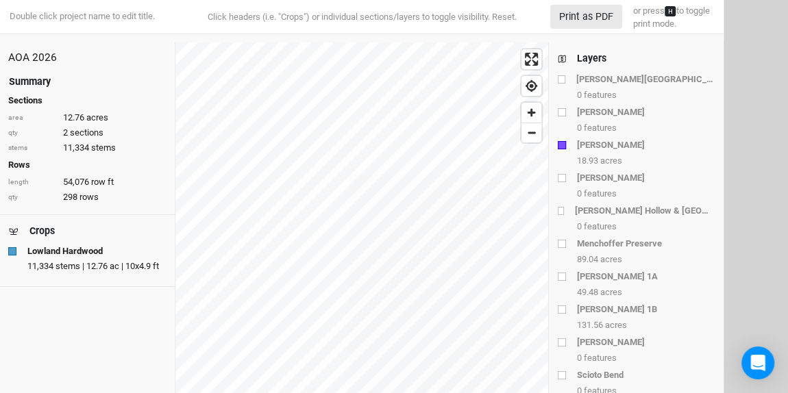
click at [597, 56] on div "Layers" at bounding box center [591, 58] width 29 height 14
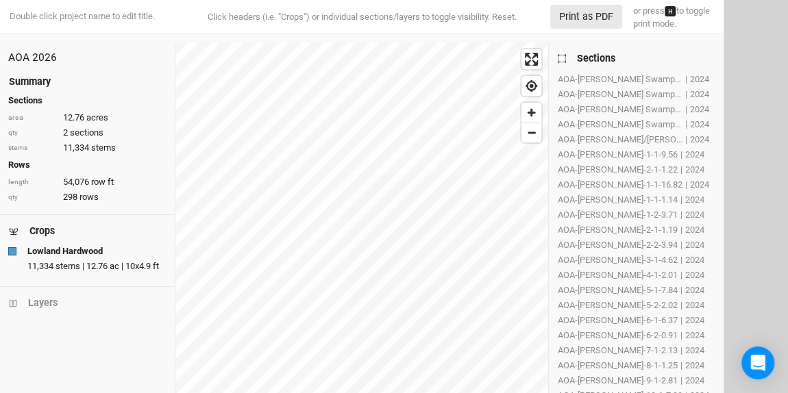
click at [597, 56] on div "Sections" at bounding box center [596, 58] width 38 height 14
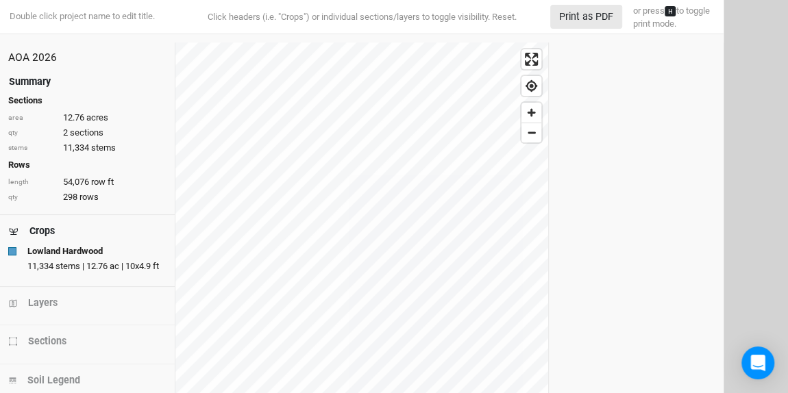
click at [42, 82] on div "Summary" at bounding box center [30, 82] width 42 height 14
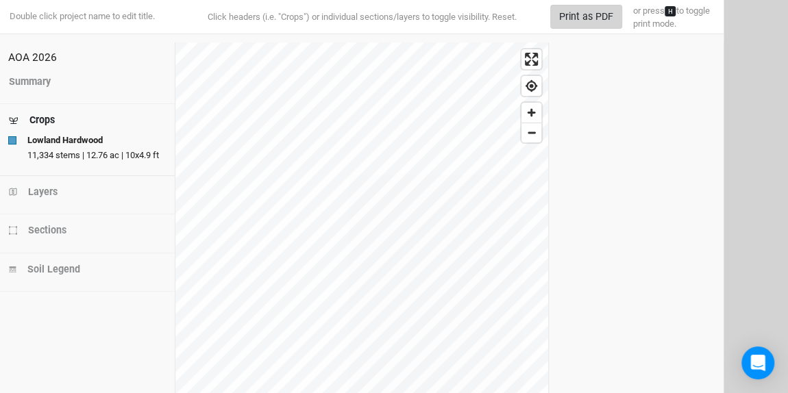
click at [581, 10] on button "Print as PDF" at bounding box center [586, 17] width 72 height 24
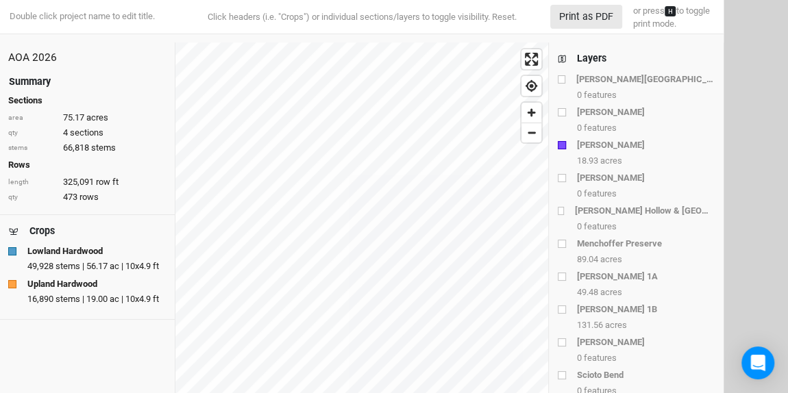
click at [588, 58] on div "Layers" at bounding box center [591, 58] width 29 height 14
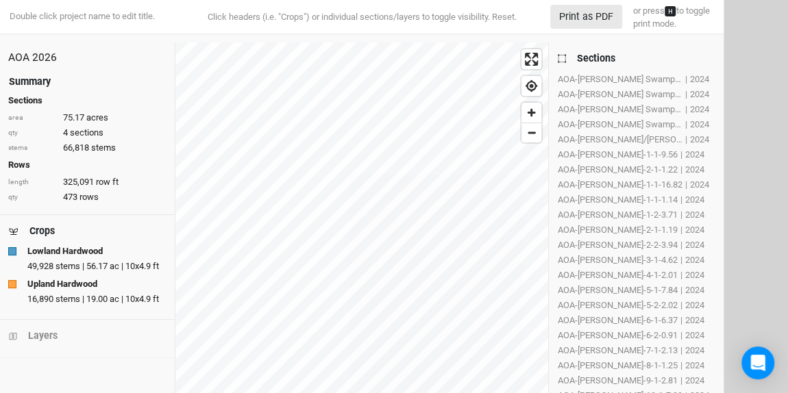
click at [588, 58] on div "Sections" at bounding box center [596, 58] width 38 height 14
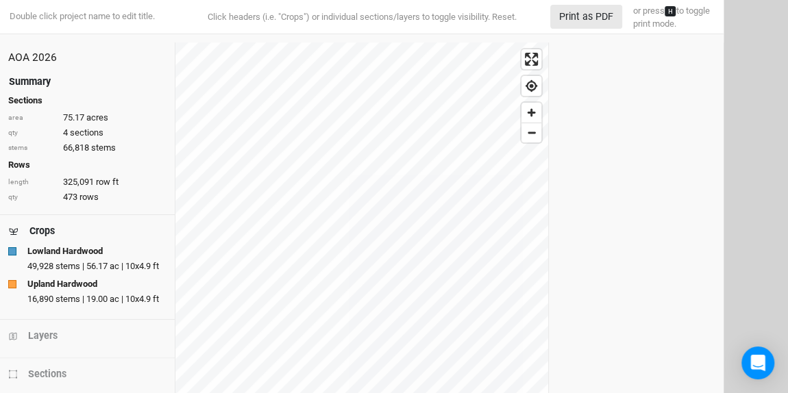
click at [40, 77] on div "Summary" at bounding box center [30, 82] width 42 height 14
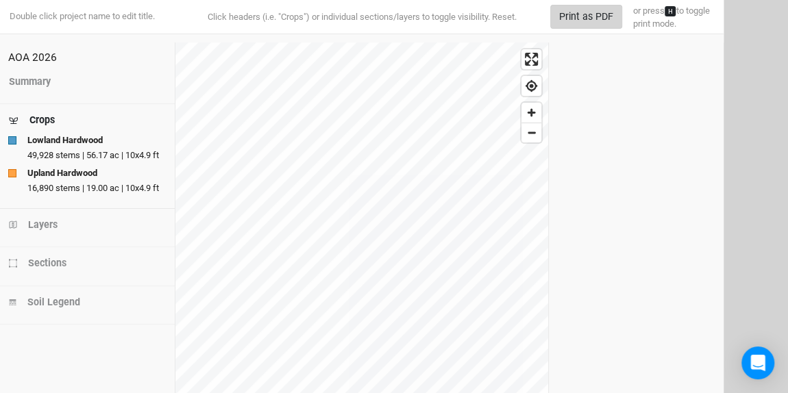
click at [588, 14] on button "Print as PDF" at bounding box center [586, 17] width 72 height 24
